Goal: Task Accomplishment & Management: Use online tool/utility

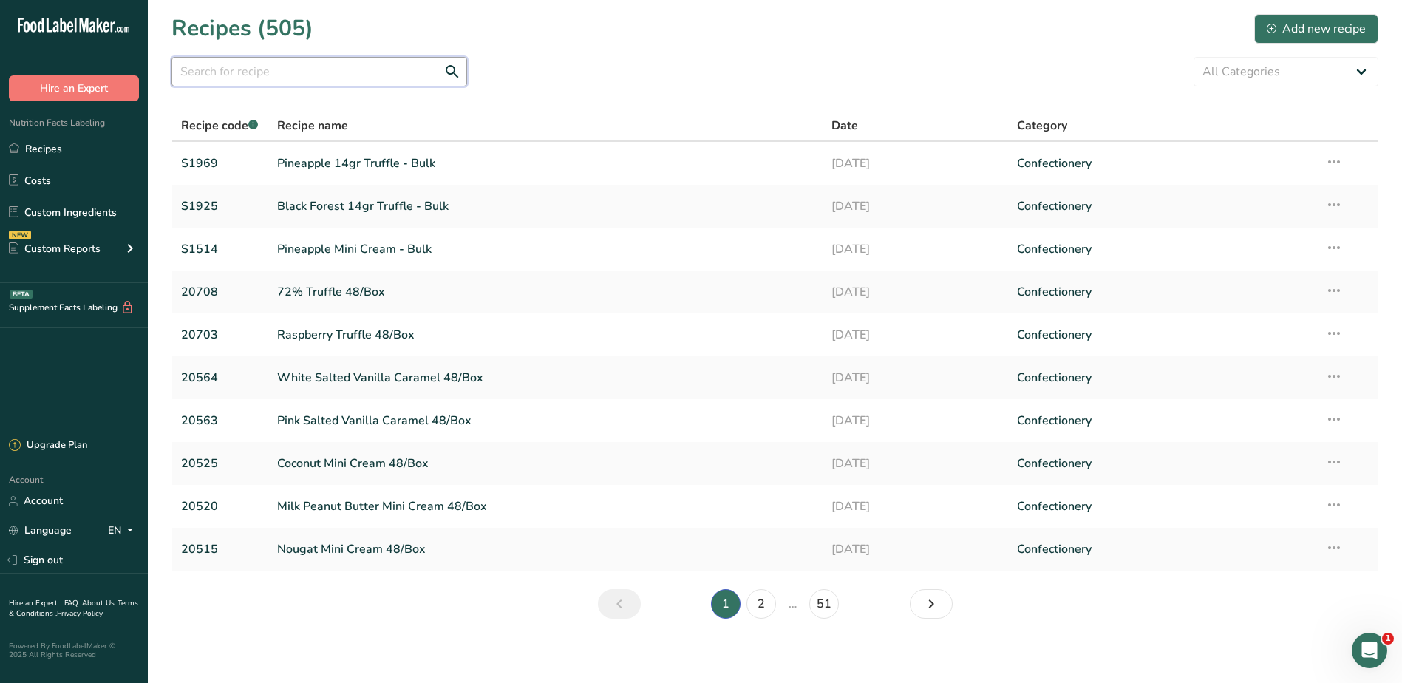
click at [218, 79] on input "text" at bounding box center [320, 72] width 296 height 30
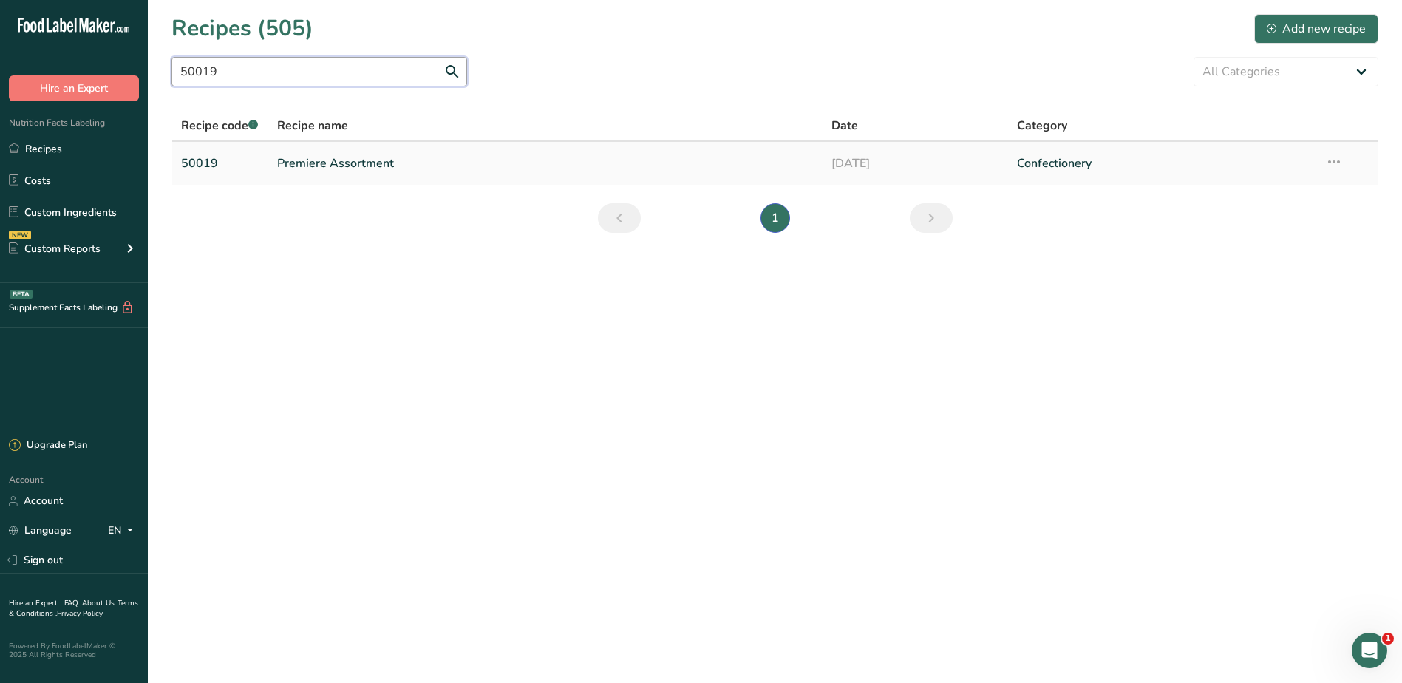
type input "50019"
click at [386, 166] on link "Premiere Assortment" at bounding box center [545, 163] width 537 height 31
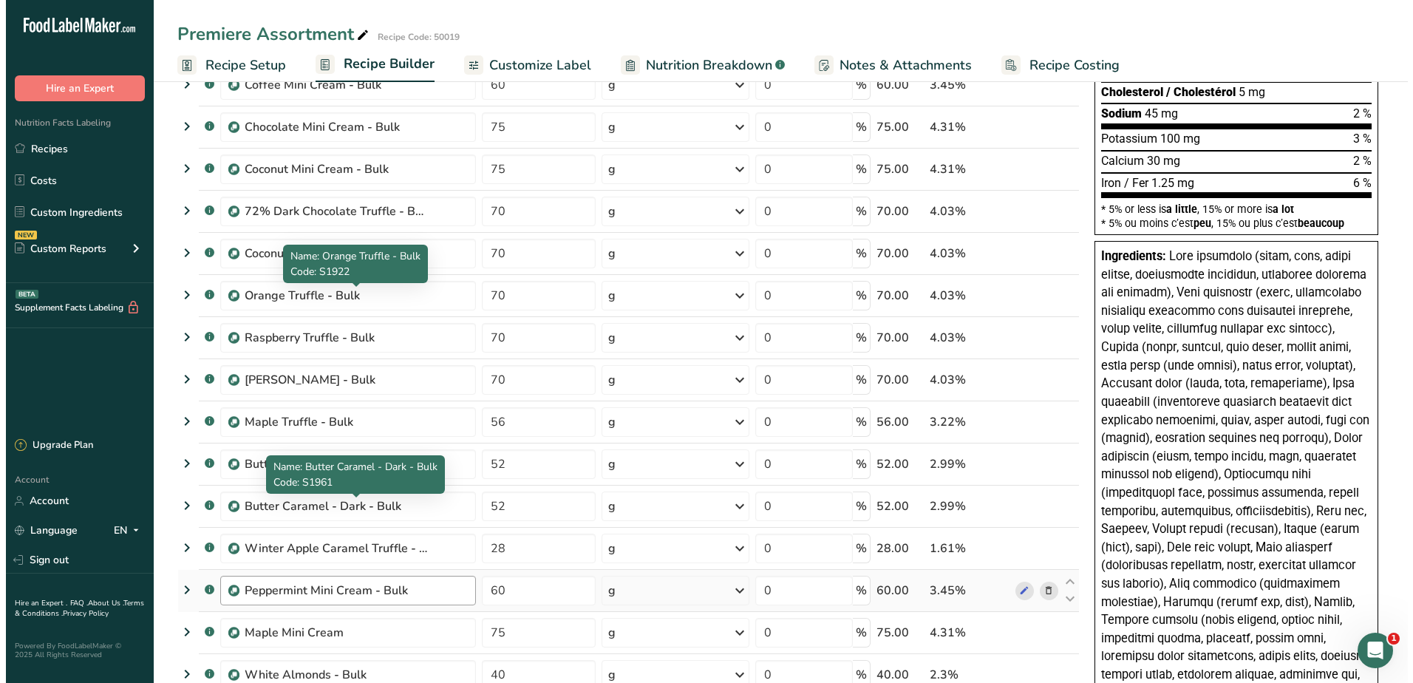
scroll to position [222, 0]
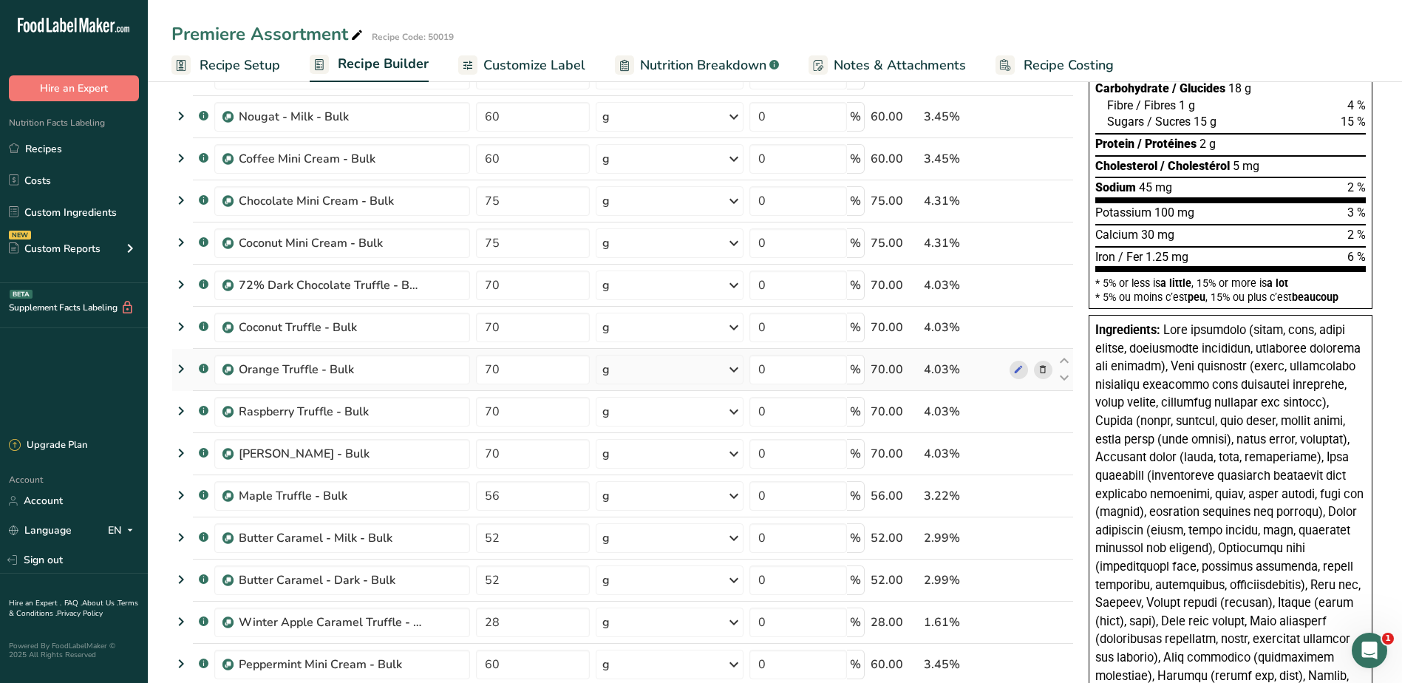
click at [1042, 373] on icon at bounding box center [1043, 370] width 10 height 16
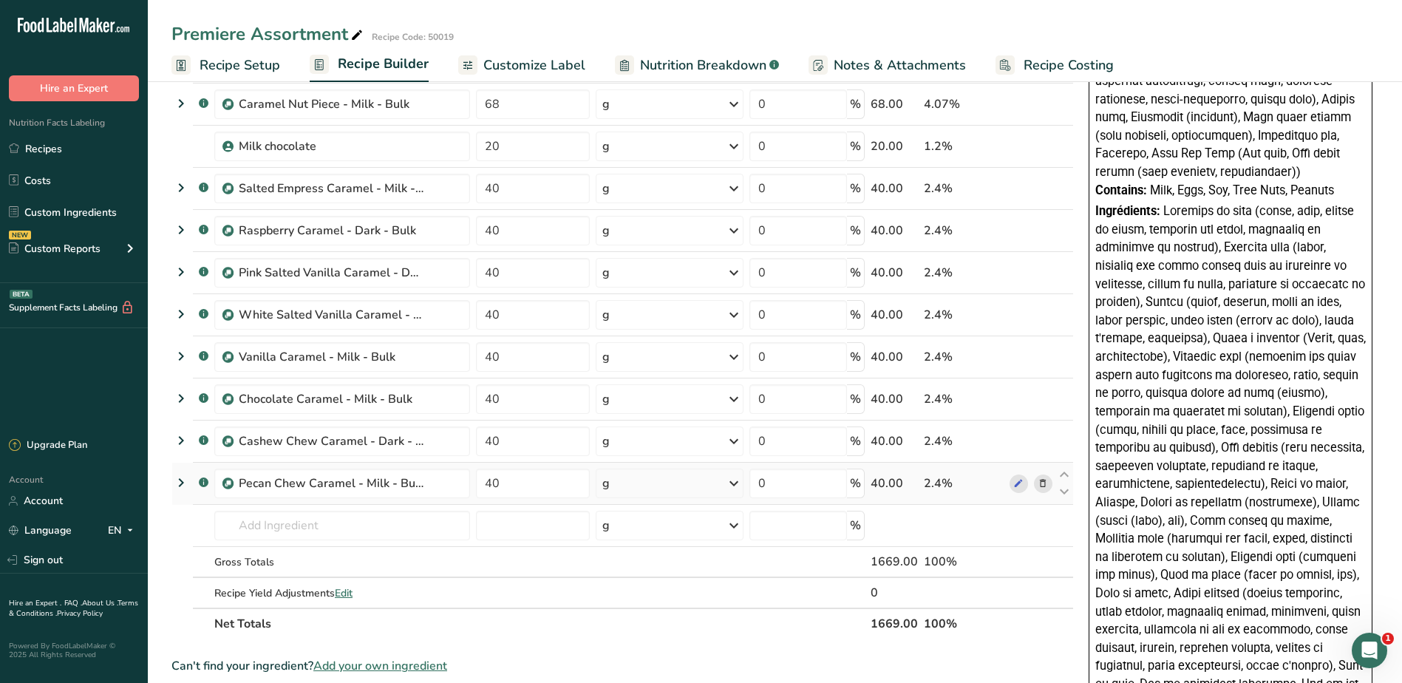
scroll to position [1183, 0]
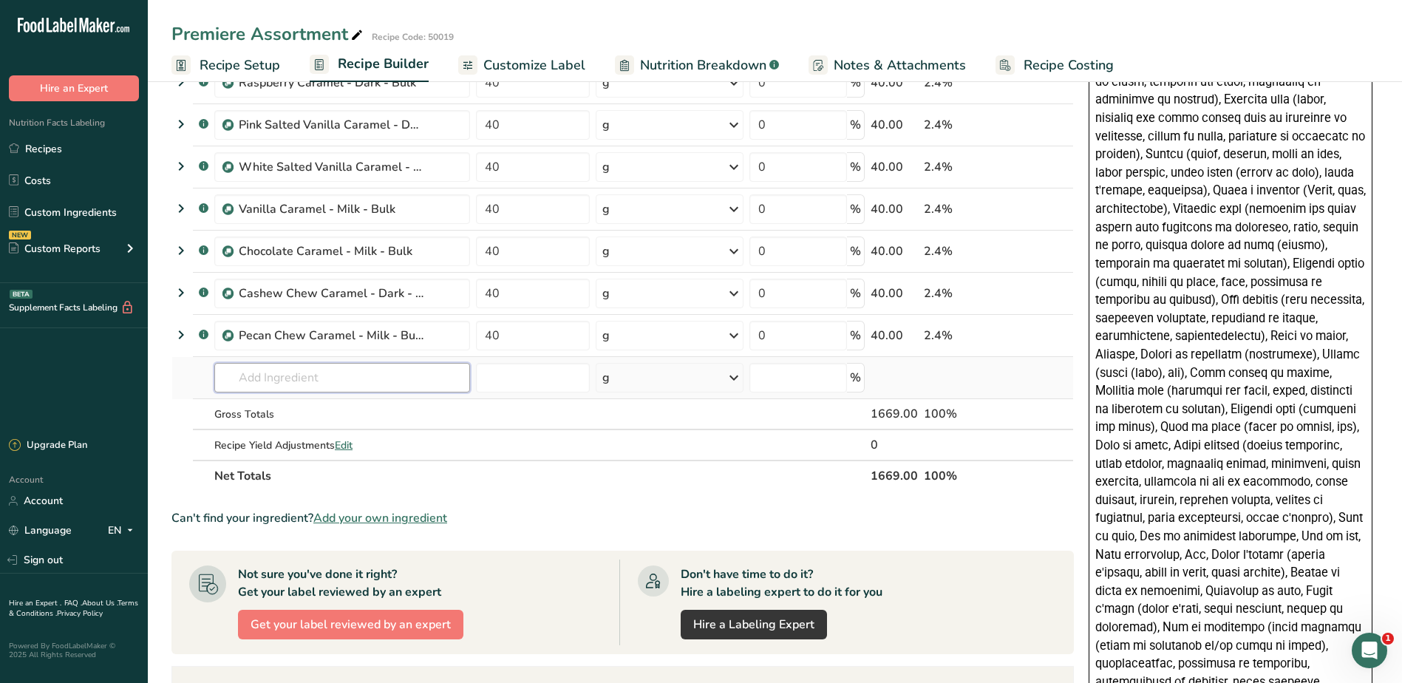
click at [285, 384] on input "text" at bounding box center [342, 378] width 256 height 30
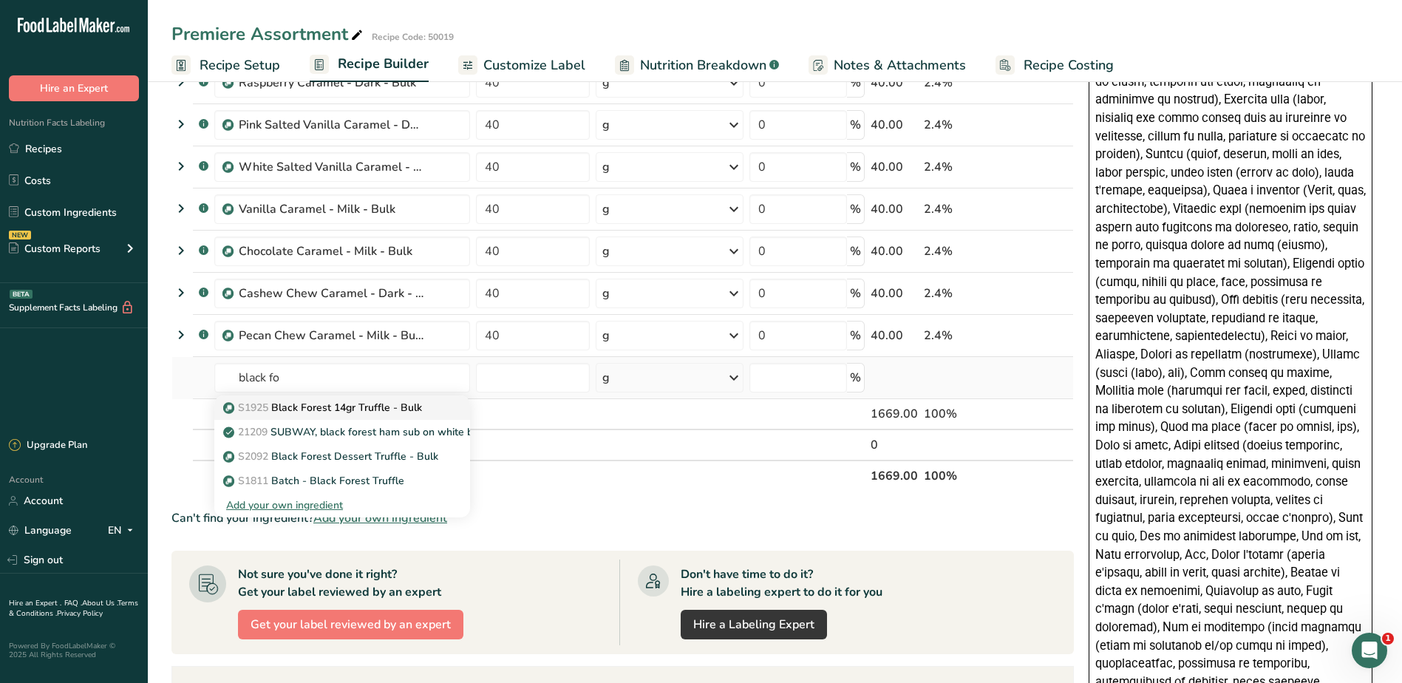
click at [322, 411] on p "S1925 Black Forest 14gr Truffle - Bulk" at bounding box center [324, 408] width 196 height 16
type input "Black Forest 14gr Truffle - Bulk"
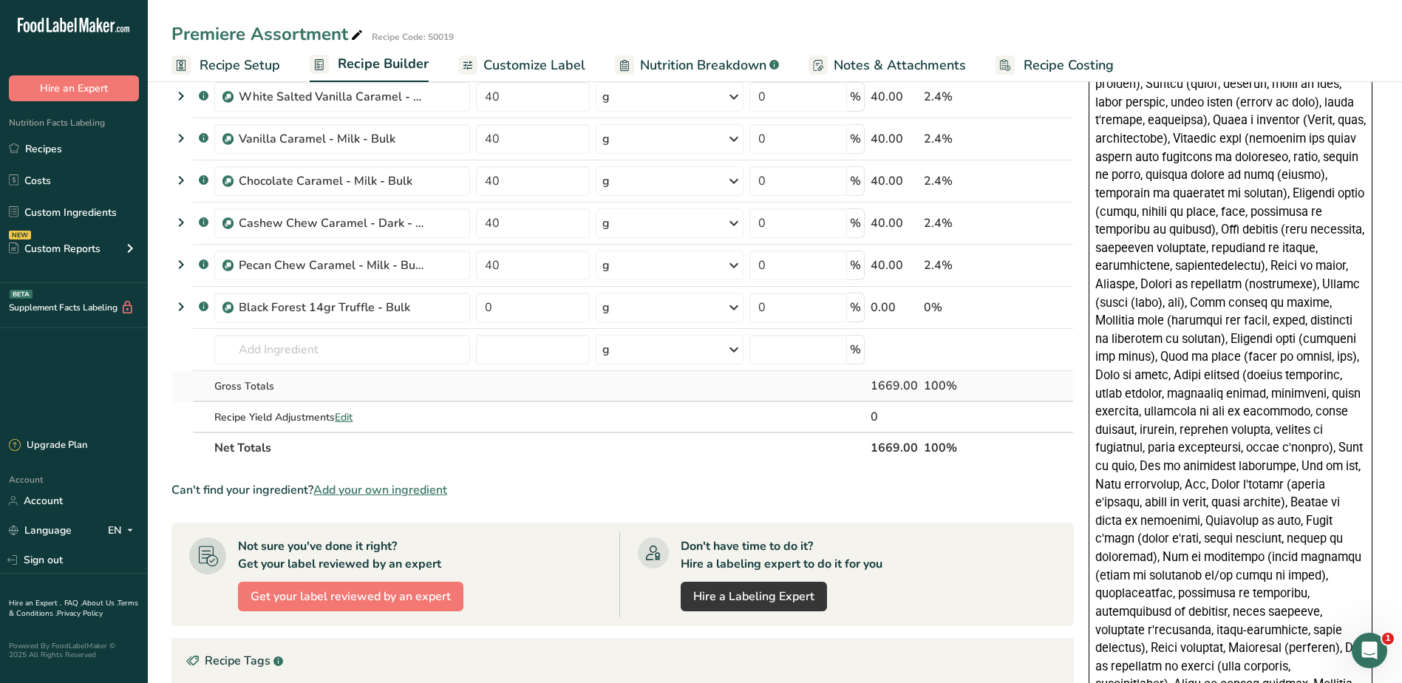
scroll to position [1257, 0]
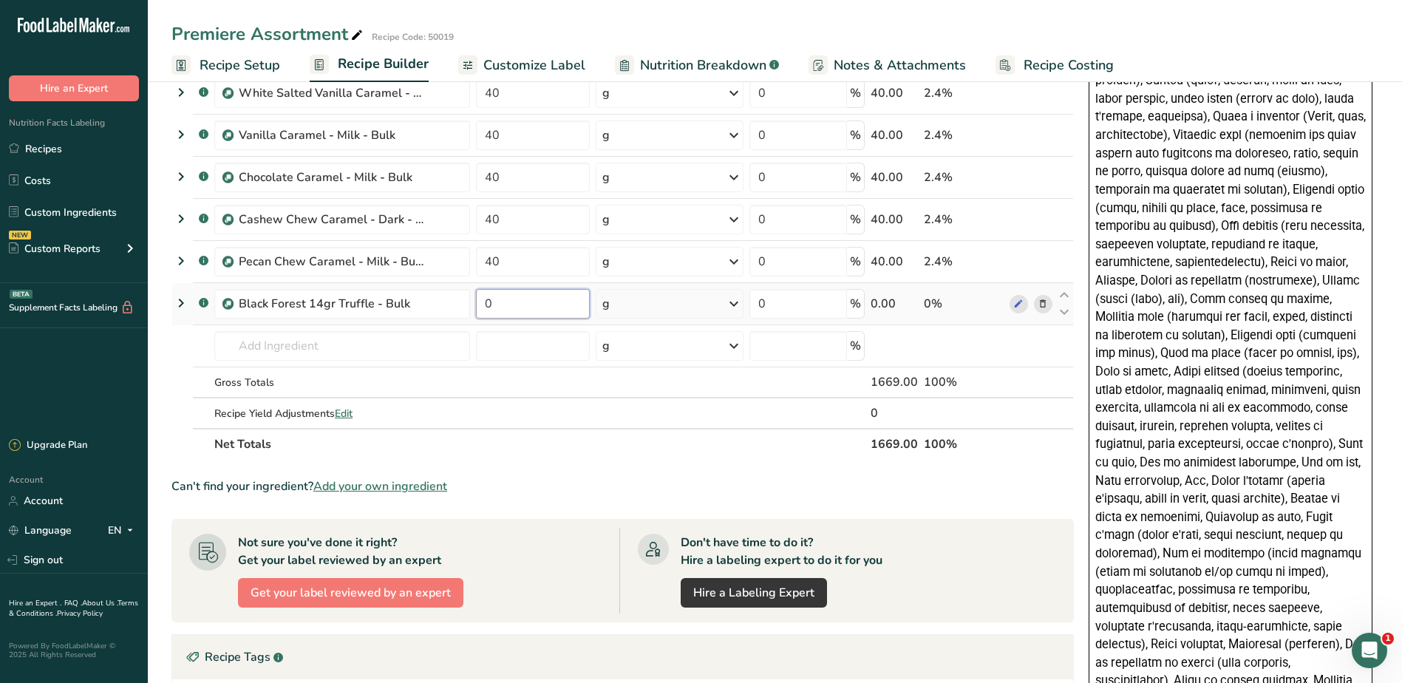
click at [504, 308] on input "0" at bounding box center [533, 304] width 114 height 30
type input "70"
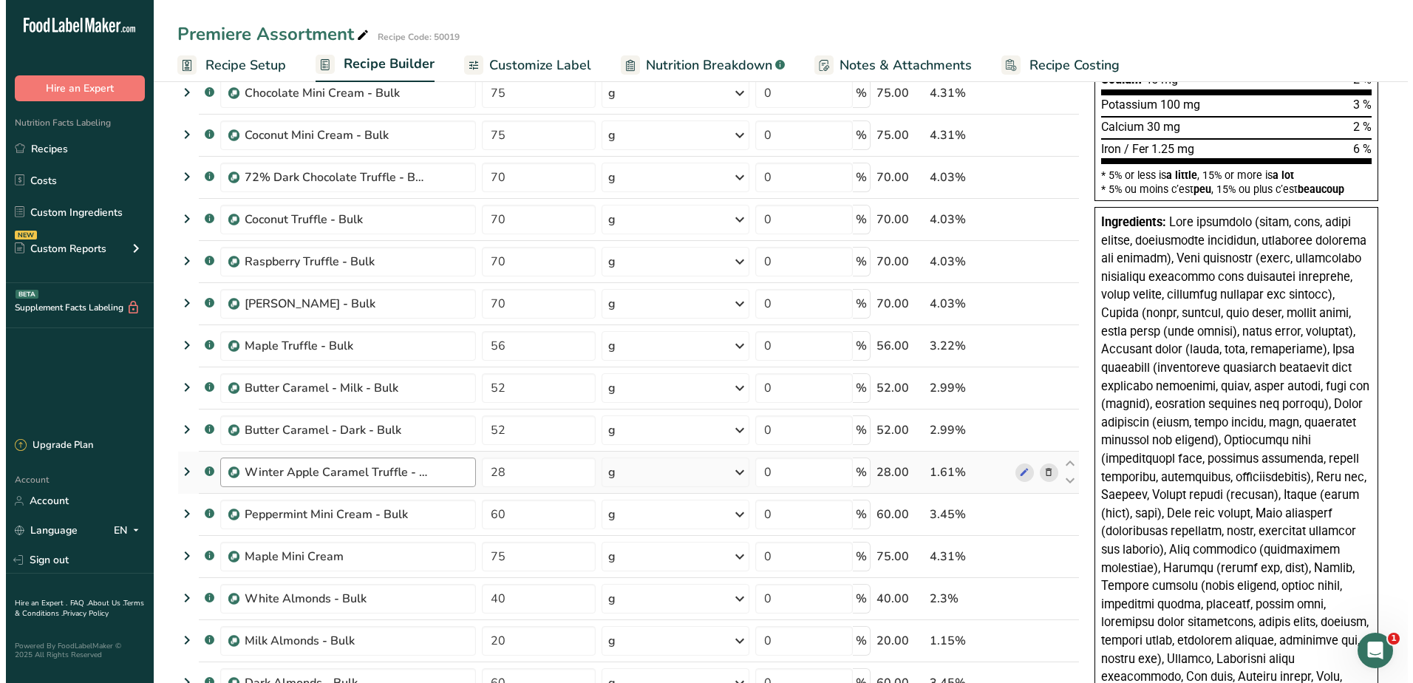
scroll to position [296, 0]
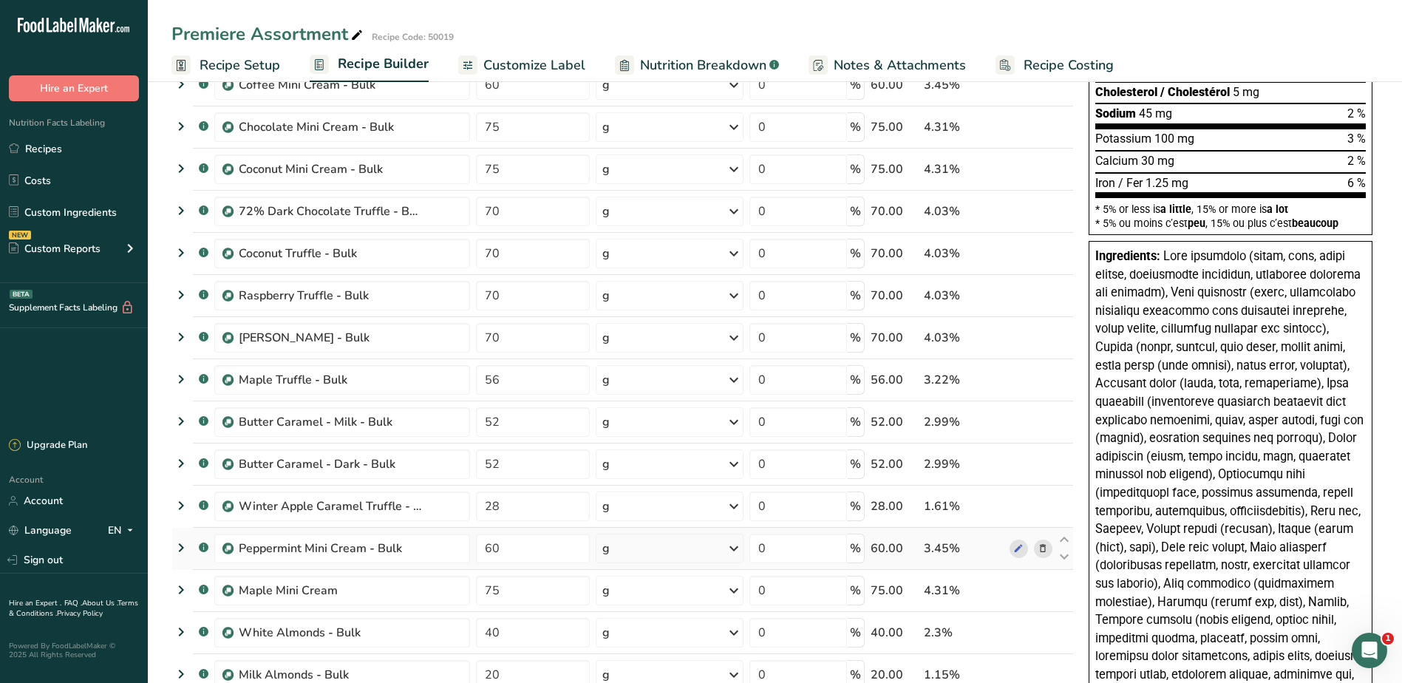
click at [1046, 548] on icon at bounding box center [1043, 549] width 10 height 16
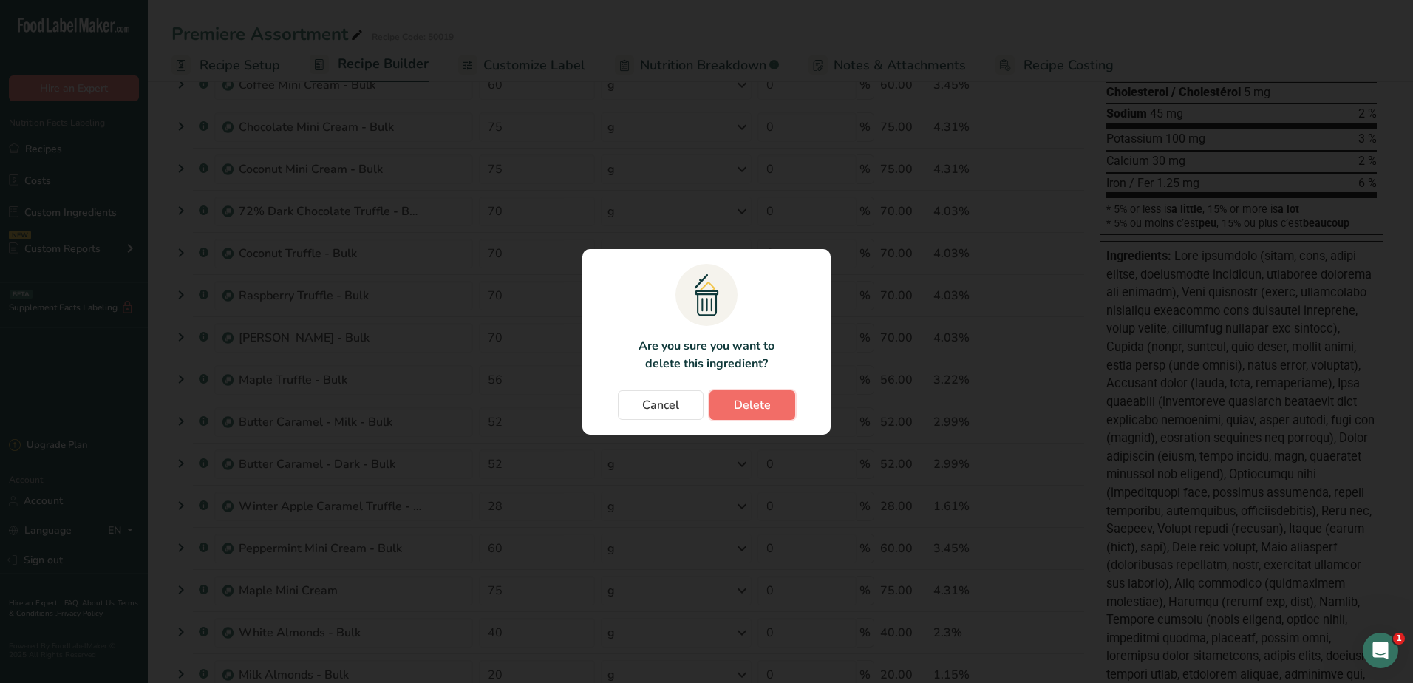
click at [770, 409] on span "Delete" at bounding box center [752, 405] width 37 height 18
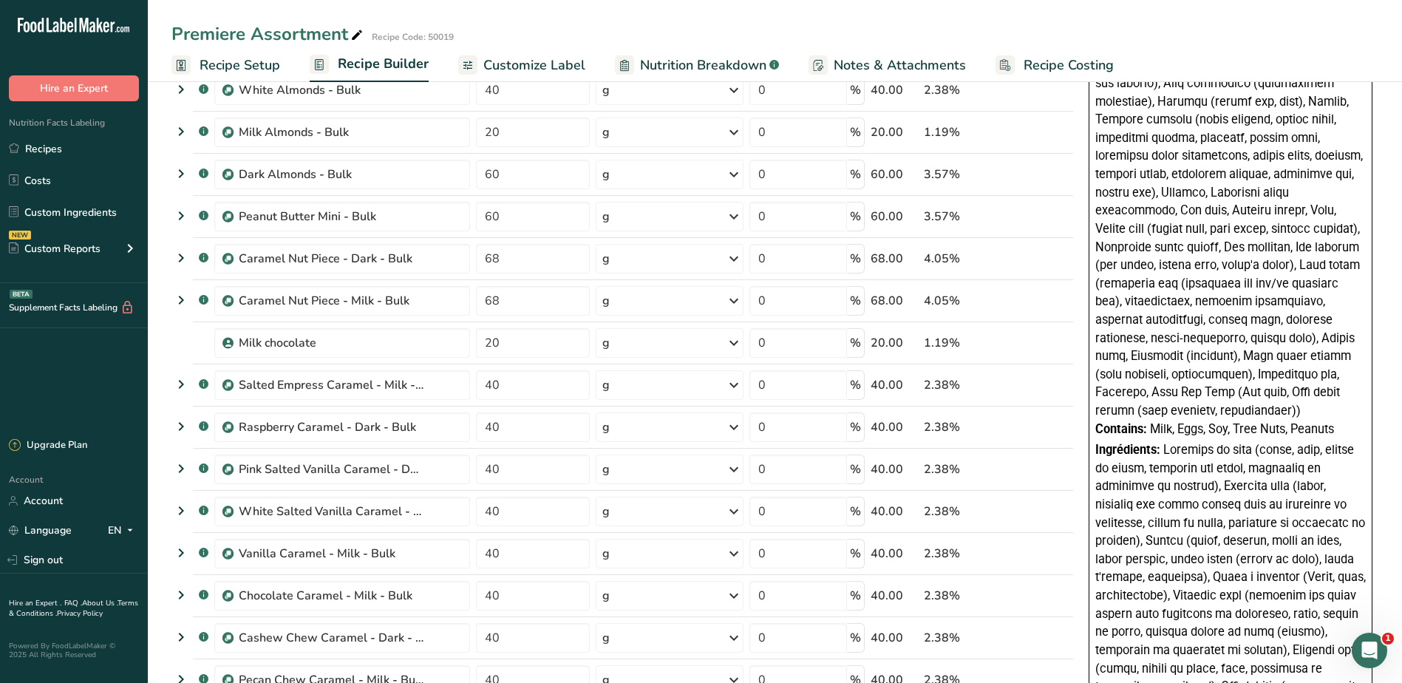
scroll to position [1183, 0]
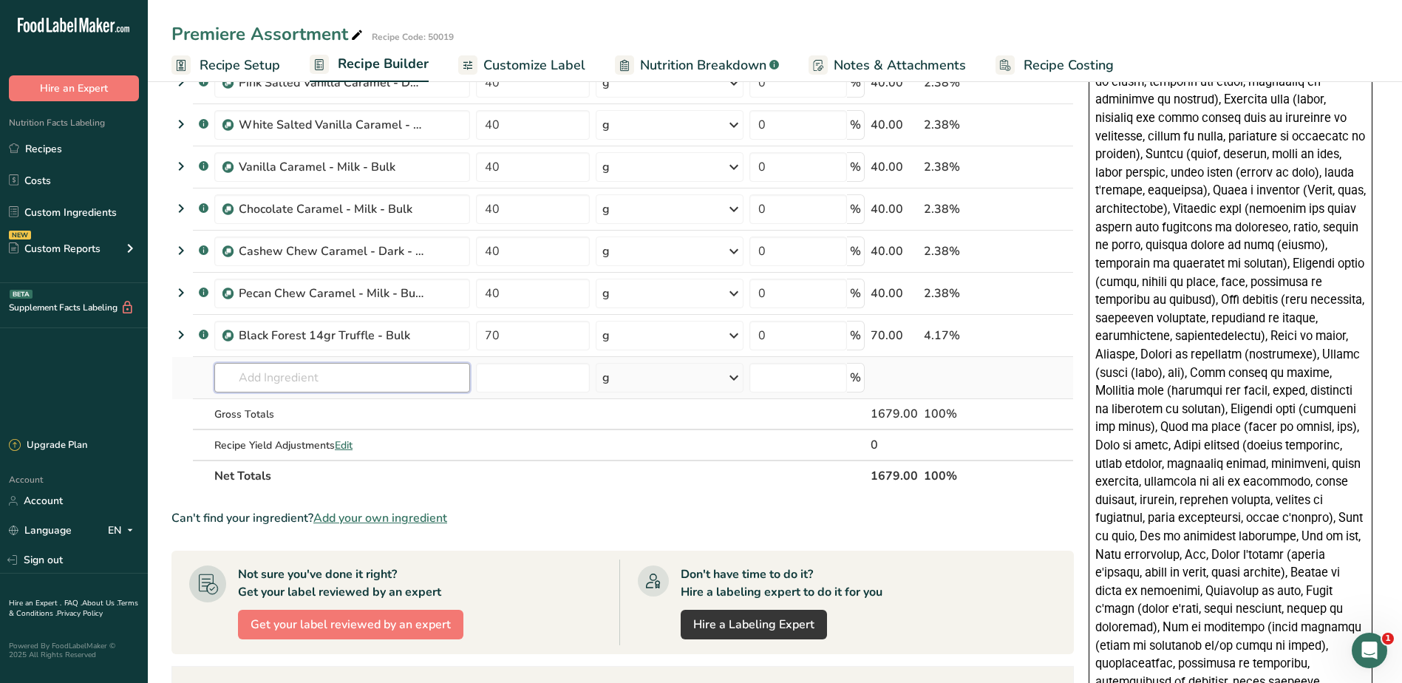
click at [268, 388] on input "text" at bounding box center [342, 378] width 256 height 30
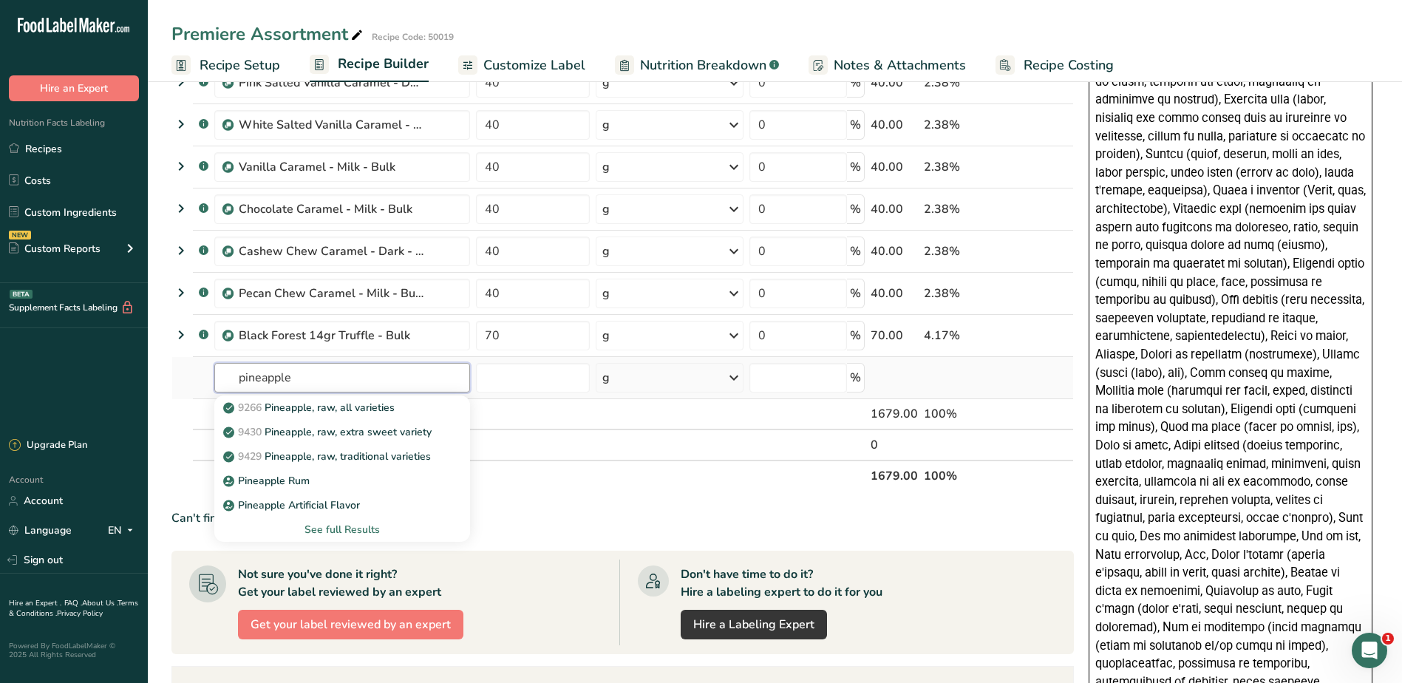
drag, startPoint x: 293, startPoint y: 376, endPoint x: 191, endPoint y: 370, distance: 102.9
click at [191, 370] on tr "pineapple 9266 Pineapple, raw, all varieties 9430 Pineapple, raw, extra sweet v…" at bounding box center [622, 378] width 901 height 42
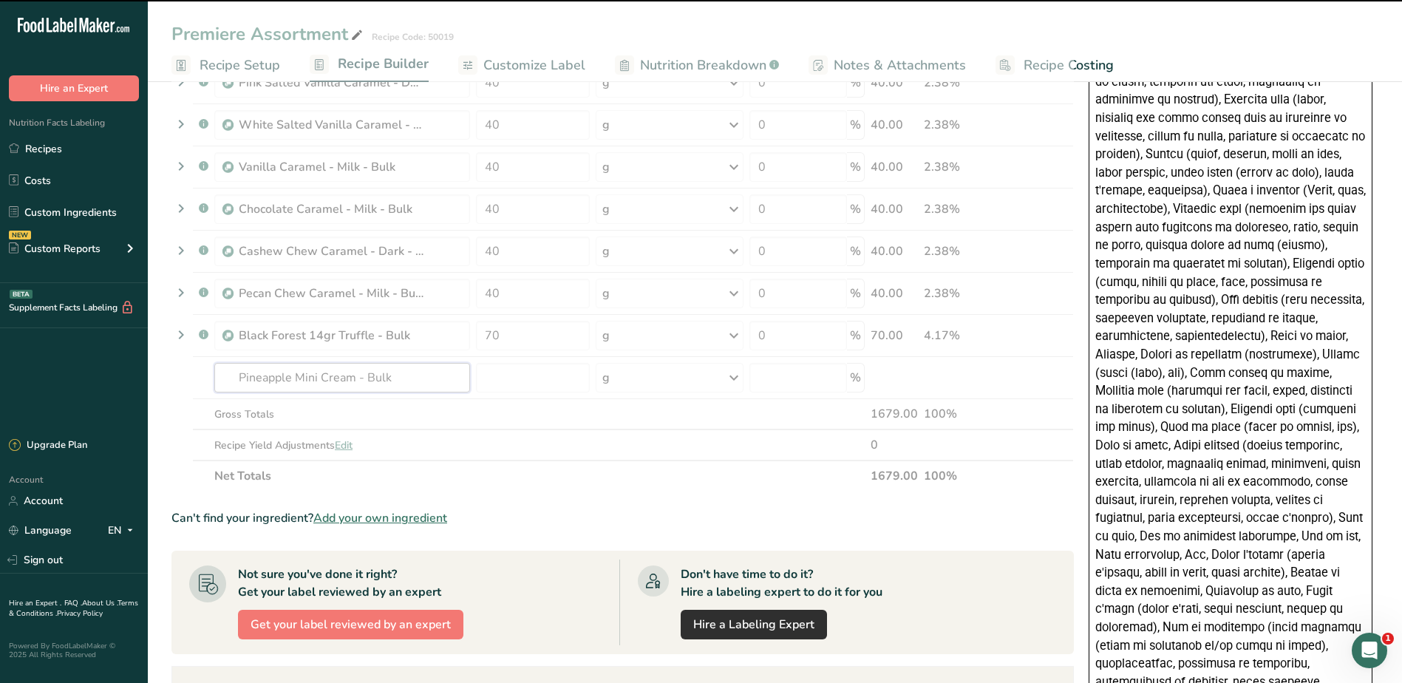
type input "Pineapple Mini Cream - Bulk"
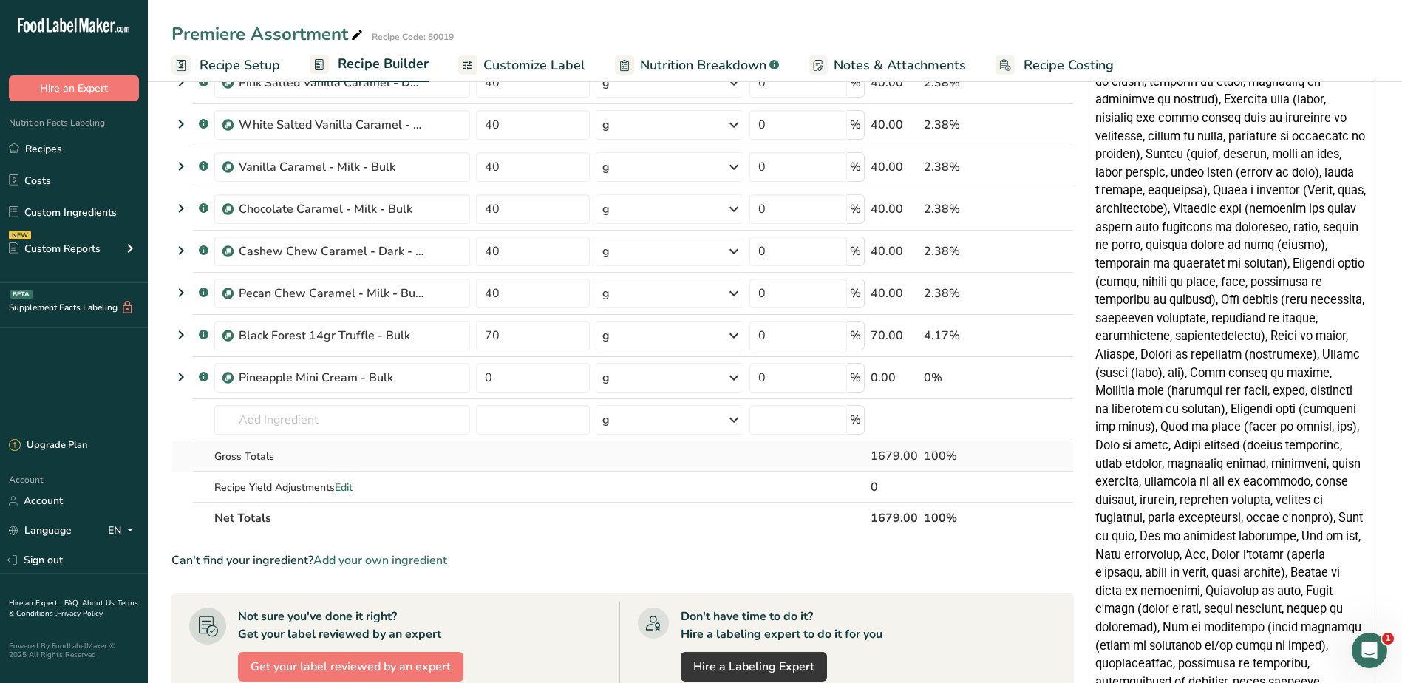
scroll to position [1257, 0]
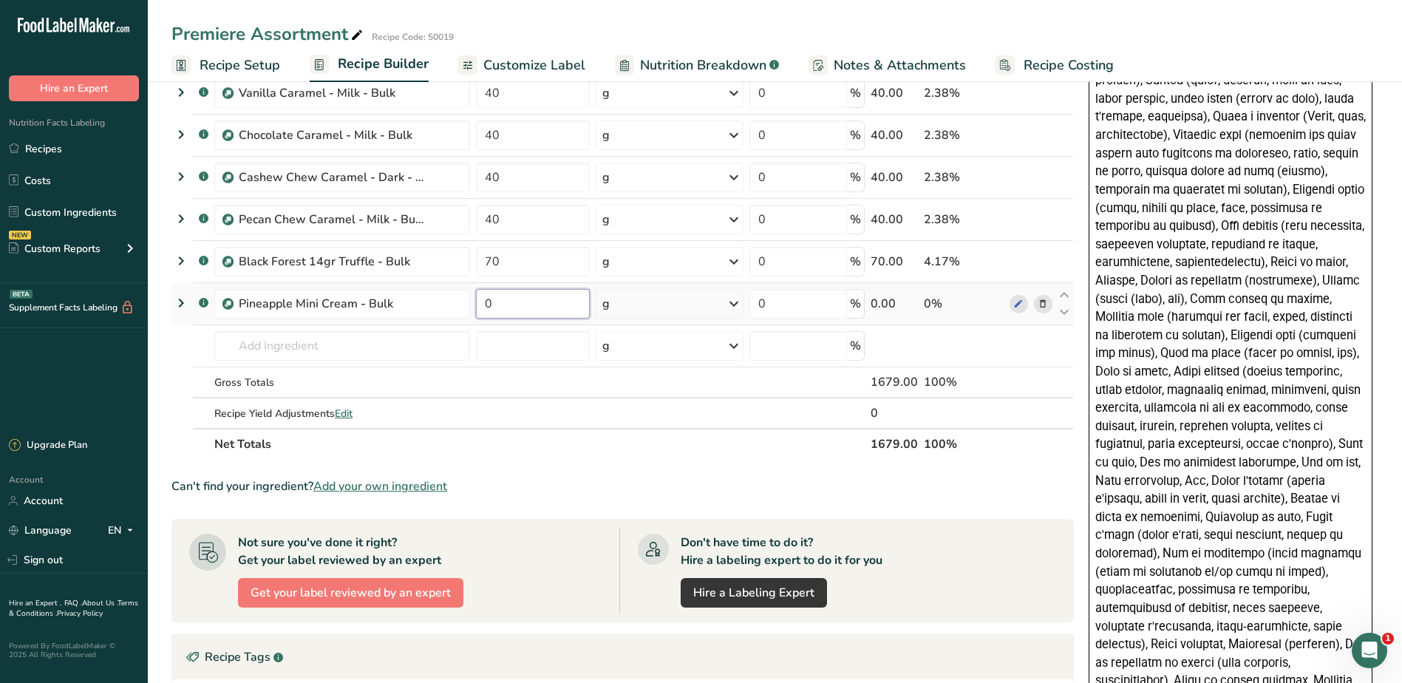
click at [512, 309] on input "0" at bounding box center [533, 304] width 114 height 30
type input "60"
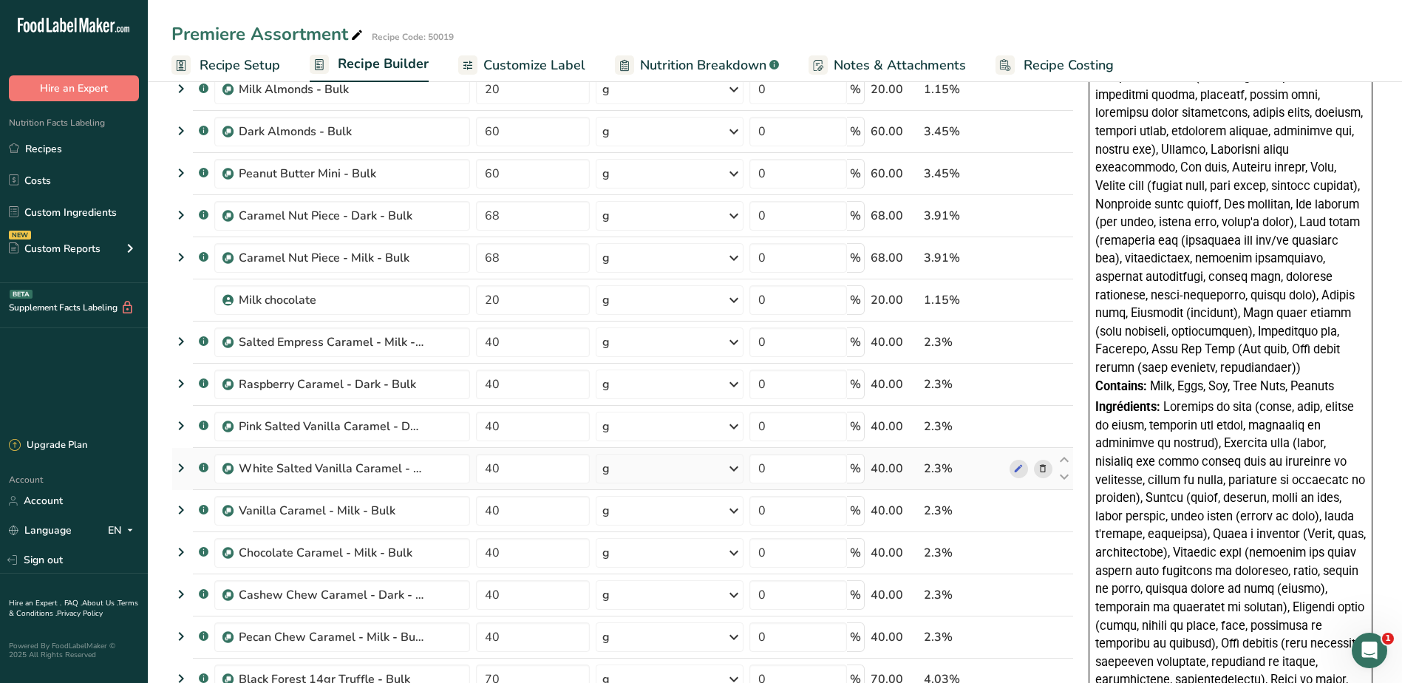
scroll to position [813, 0]
